Goal: Download file/media

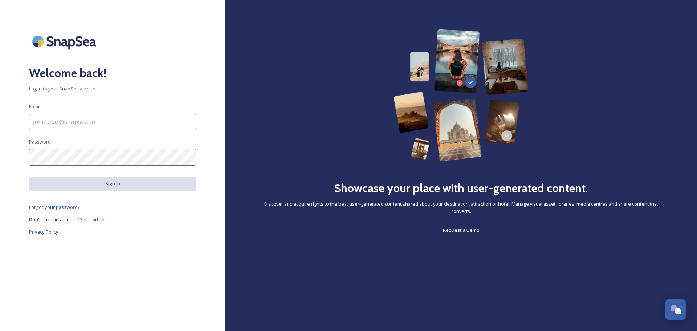
type input "[EMAIL_ADDRESS][DOMAIN_NAME]"
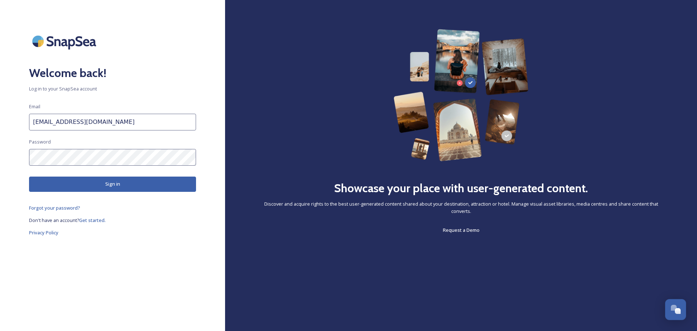
click at [152, 187] on button "Sign in" at bounding box center [112, 183] width 167 height 15
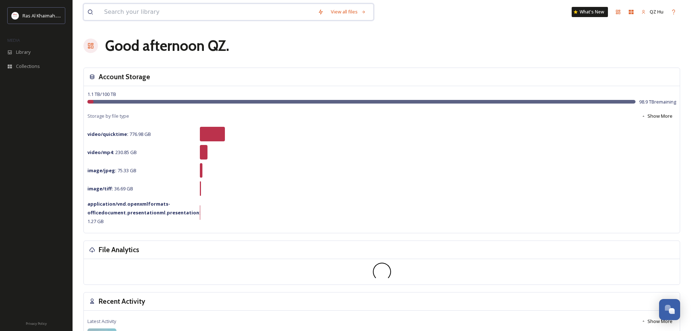
click at [122, 16] on input at bounding box center [208, 12] width 214 height 16
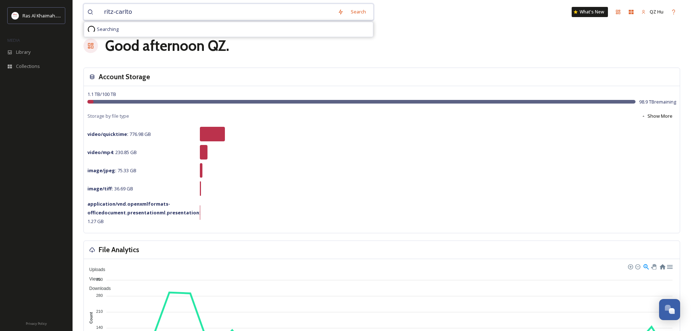
type input "[PERSON_NAME]"
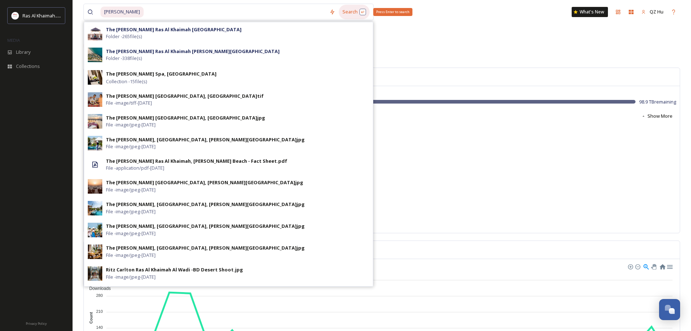
click at [362, 12] on div "Search Press Enter to search" at bounding box center [354, 12] width 31 height 14
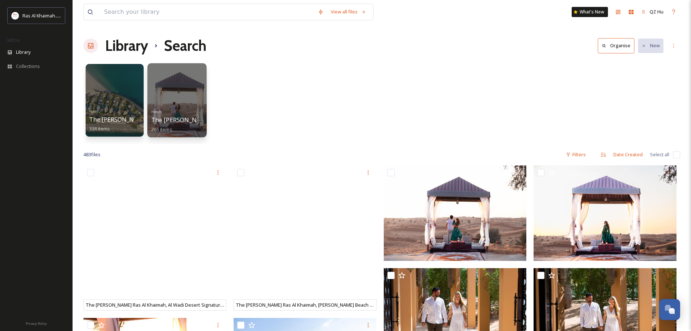
click at [189, 105] on div at bounding box center [176, 100] width 59 height 74
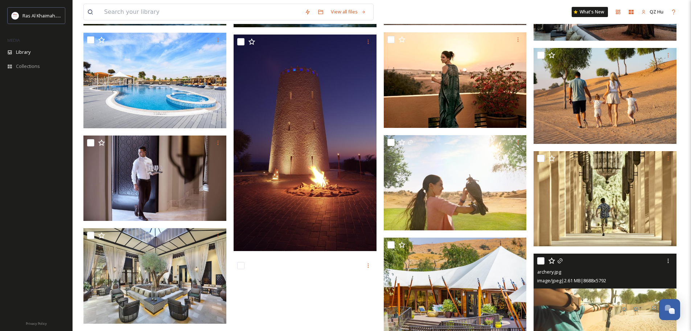
scroll to position [617, 0]
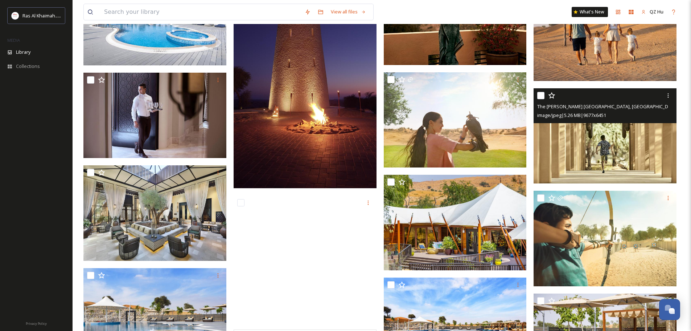
click at [624, 152] on img at bounding box center [605, 135] width 143 height 95
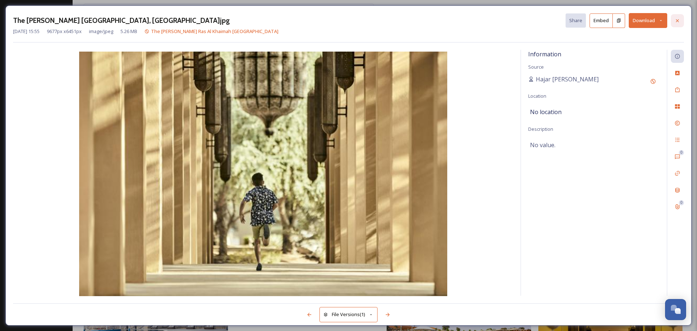
click at [678, 20] on icon at bounding box center [677, 20] width 3 height 3
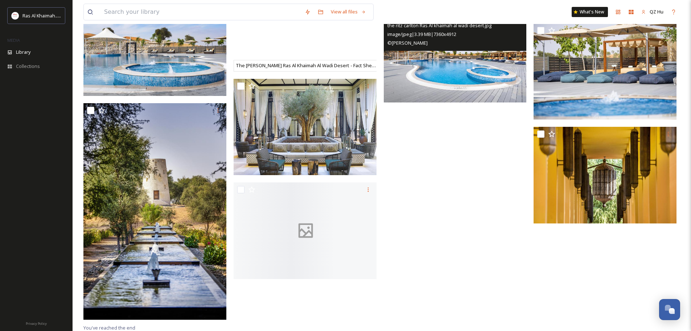
scroll to position [893, 0]
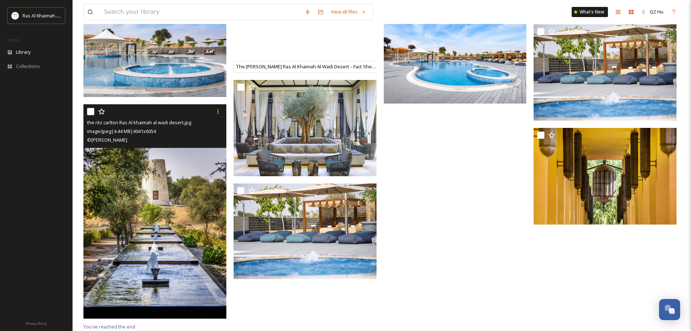
click at [167, 224] on img at bounding box center [154, 211] width 143 height 214
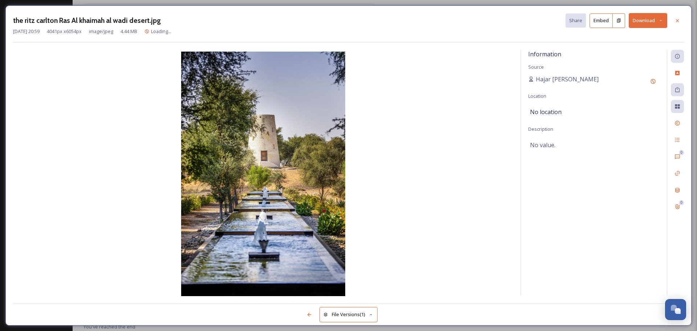
click at [646, 22] on button "Download" at bounding box center [648, 20] width 38 height 15
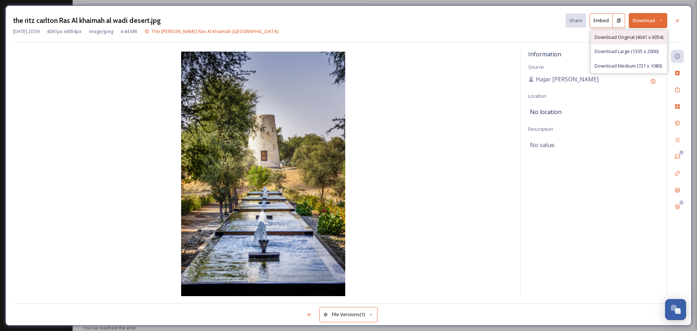
click at [647, 35] on span "Download Original (4041 x 6054)" at bounding box center [628, 37] width 69 height 7
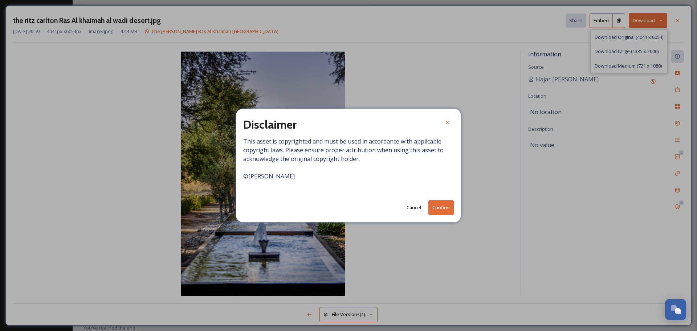
click at [444, 211] on button "Confirm" at bounding box center [440, 207] width 25 height 15
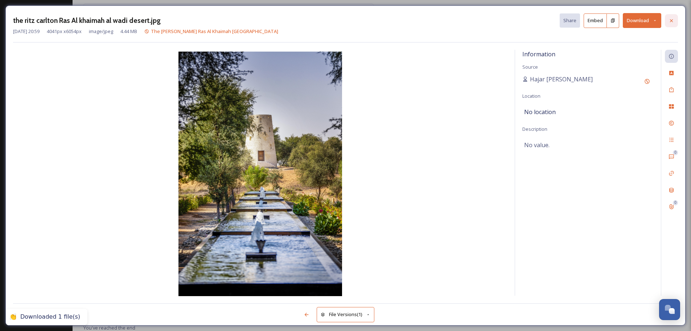
click at [673, 22] on icon at bounding box center [671, 20] width 3 height 3
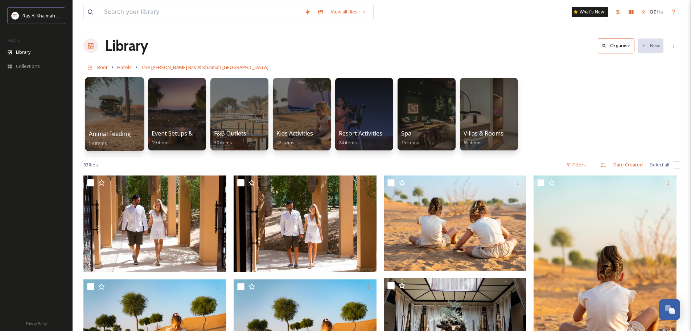
click at [121, 126] on div at bounding box center [114, 114] width 59 height 74
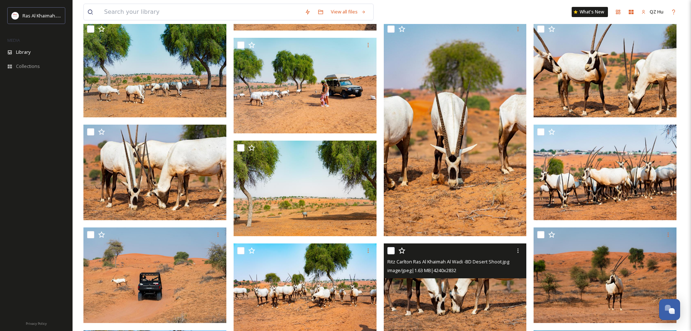
scroll to position [502, 0]
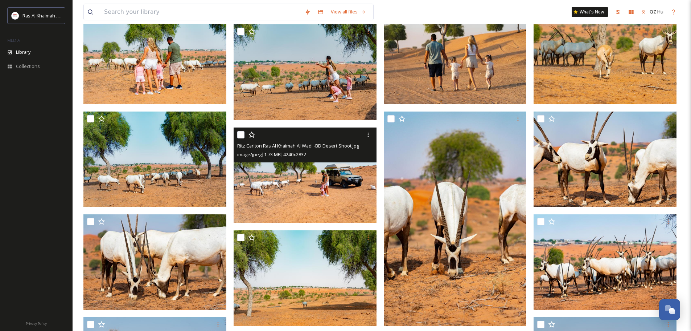
click at [331, 185] on img at bounding box center [305, 174] width 143 height 95
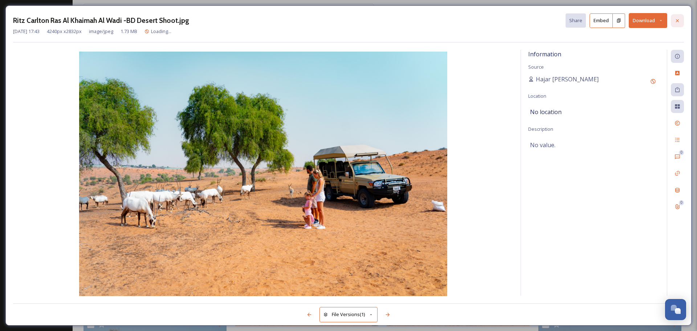
click at [676, 21] on icon at bounding box center [677, 20] width 3 height 3
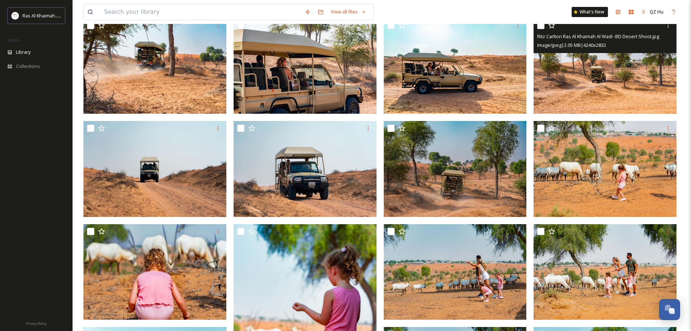
scroll to position [181, 0]
